Goal: Task Accomplishment & Management: Use online tool/utility

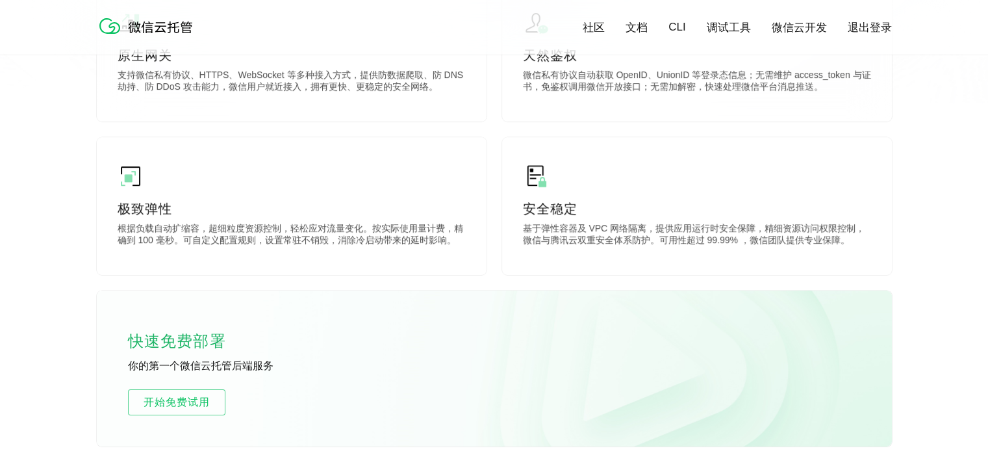
scroll to position [650, 0]
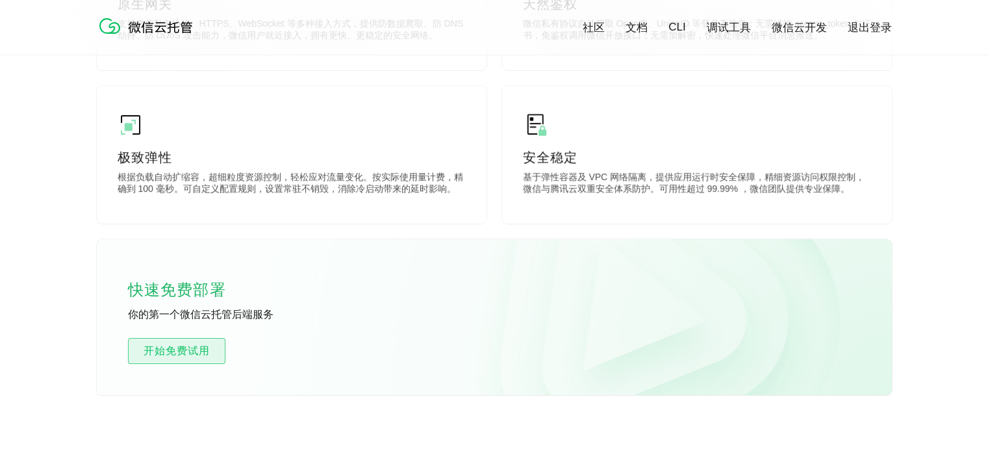
click at [179, 355] on span "开始免费试用" at bounding box center [177, 351] width 96 height 16
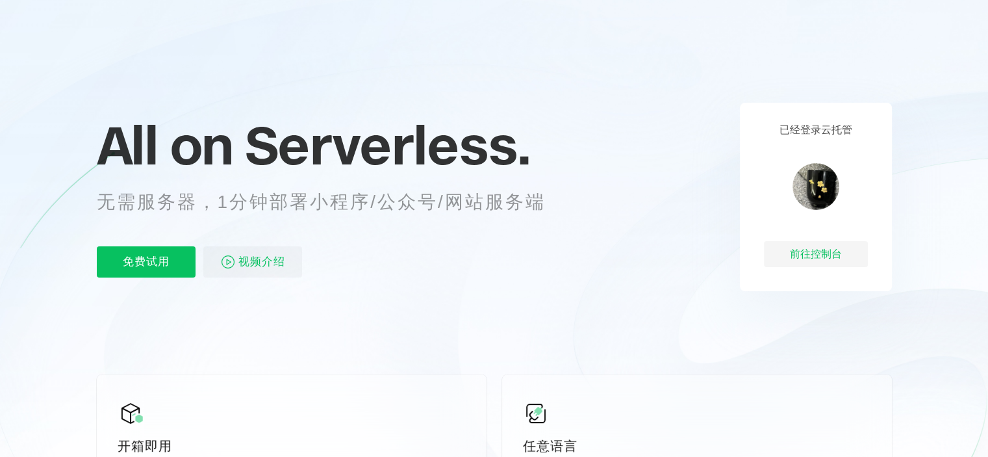
scroll to position [65, 0]
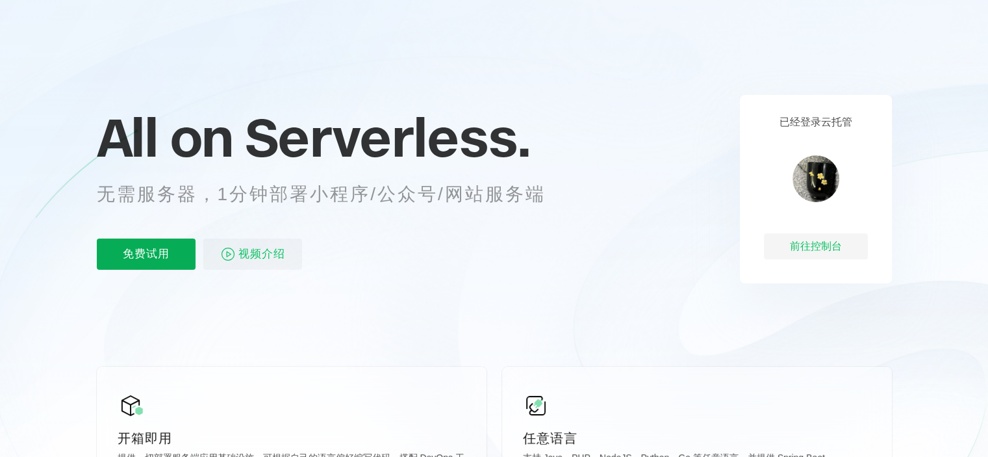
click at [153, 257] on p "免费试用" at bounding box center [146, 253] width 99 height 31
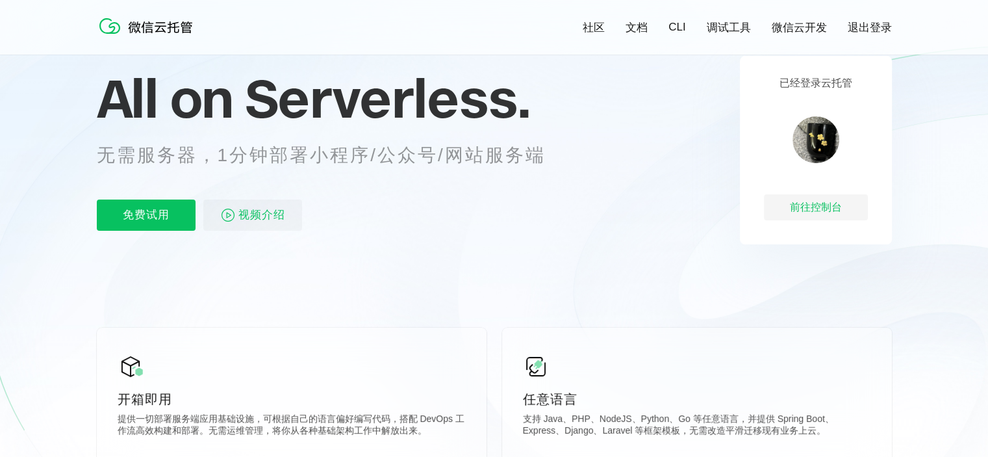
scroll to position [195, 0]
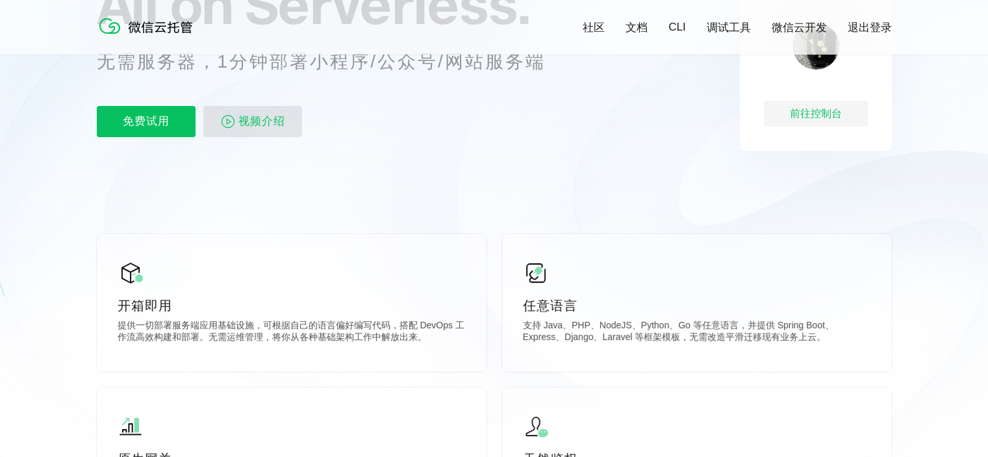
click at [271, 131] on span "视频介绍" at bounding box center [261, 121] width 47 height 31
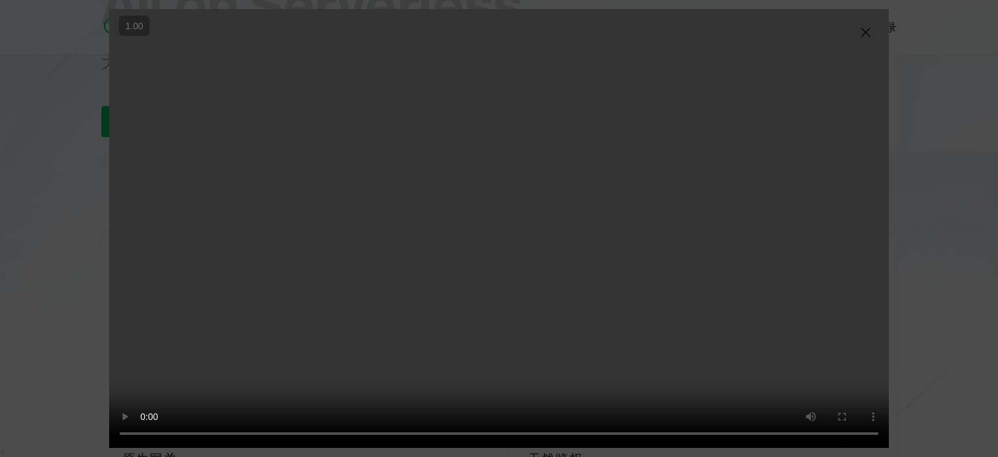
click at [988, 296] on div "抱歉，您的浏览器暂不支持播放此视频" at bounding box center [499, 228] width 998 height 457
click at [864, 34] on img at bounding box center [866, 33] width 16 height 16
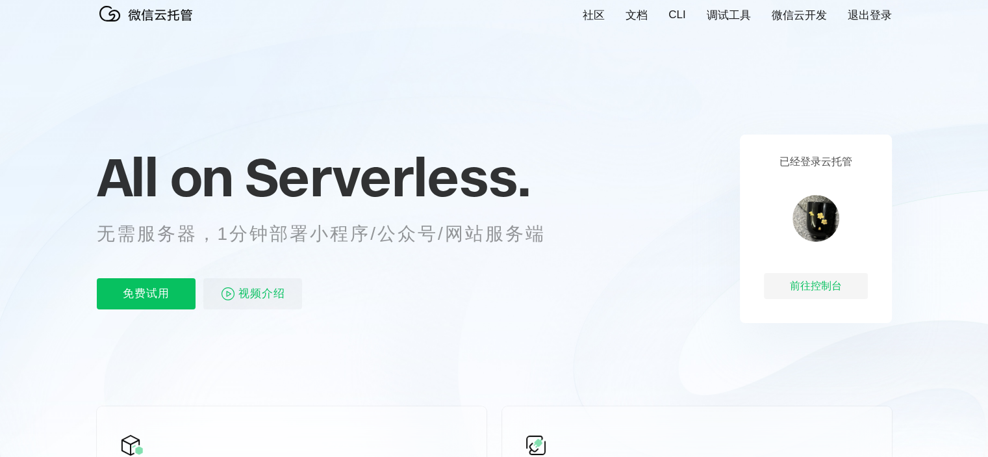
scroll to position [0, 0]
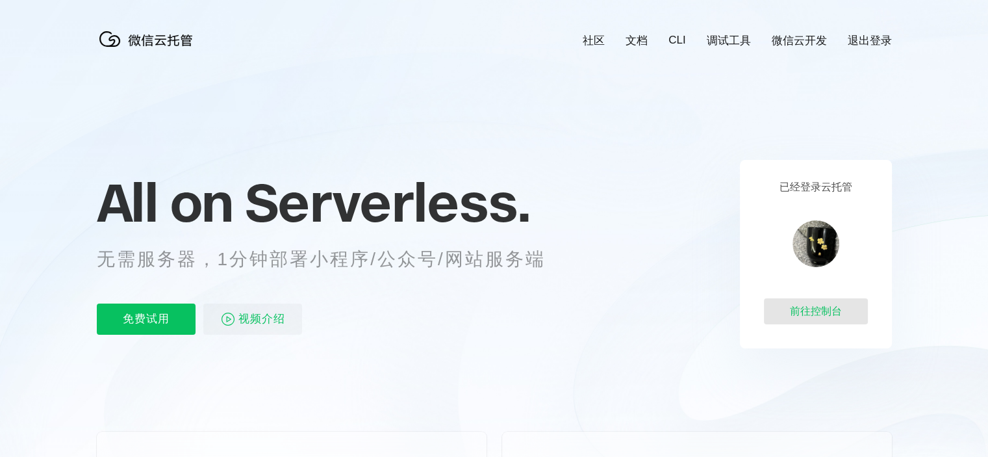
click at [831, 316] on div "前往控制台" at bounding box center [816, 311] width 104 height 26
click at [147, 314] on p "免费试用" at bounding box center [146, 318] width 99 height 31
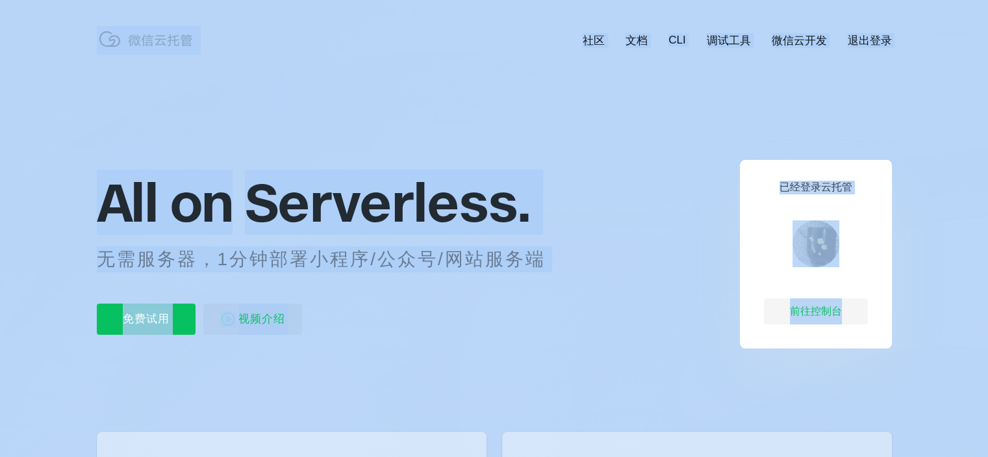
drag, startPoint x: 844, startPoint y: 314, endPoint x: 965, endPoint y: 286, distance: 124.7
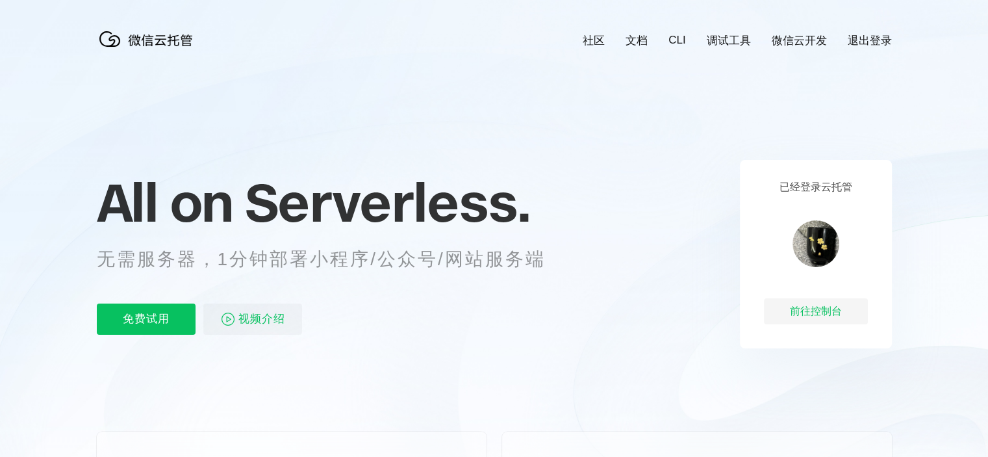
click at [901, 285] on icon at bounding box center [494, 351] width 1247 height 702
